Goal: Information Seeking & Learning: Learn about a topic

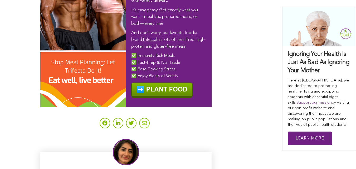
scroll to position [3268, 0]
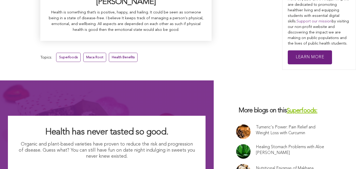
click at [236, 124] on link at bounding box center [243, 131] width 14 height 14
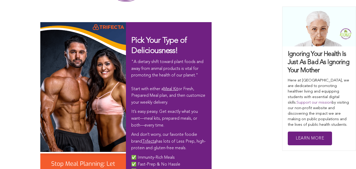
scroll to position [1761, 0]
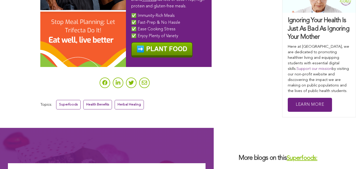
click at [287, 155] on link "Superfoods:" at bounding box center [302, 158] width 31 height 6
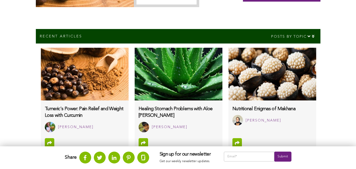
scroll to position [213, 0]
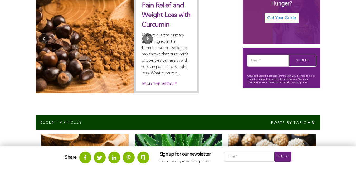
click at [153, 33] on button "Next" at bounding box center [147, 38] width 11 height 11
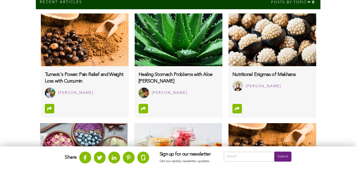
scroll to position [381, 0]
